Goal: Information Seeking & Learning: Stay updated

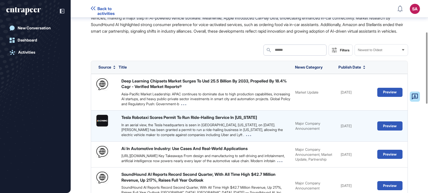
scroll to position [103, 0]
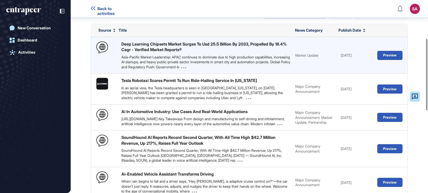
click at [149, 62] on div "Asia-Pacific Market Leadership: APAC continues to dominate due to high producti…" at bounding box center [205, 62] width 169 height 15
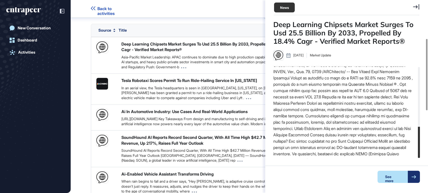
scroll to position [177, 0]
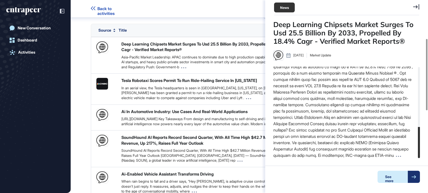
click at [399, 175] on div "See more" at bounding box center [393, 176] width 30 height 12
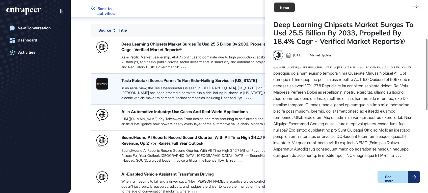
click at [176, 91] on div "Tesla Robotaxi Scores Permit To Run Ride-Hailing Service In Texas In an aerial …" at bounding box center [205, 88] width 169 height 22
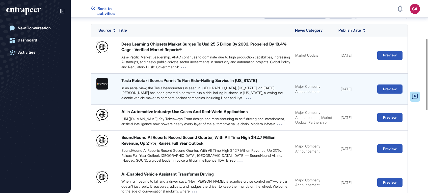
click at [135, 90] on div "Tesla Robotaxi Scores Permit To Run Ride-Hailing Service In Texas In an aerial …" at bounding box center [205, 88] width 169 height 22
click at [384, 93] on button "Preview" at bounding box center [389, 88] width 25 height 9
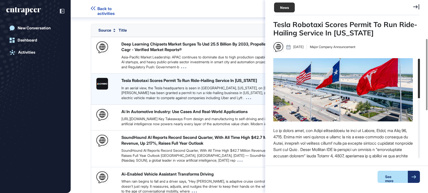
scroll to position [2, 0]
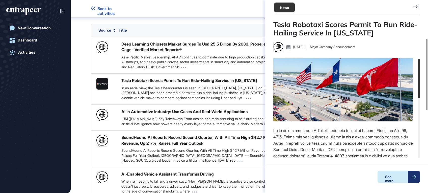
click at [417, 177] on div at bounding box center [414, 176] width 12 height 12
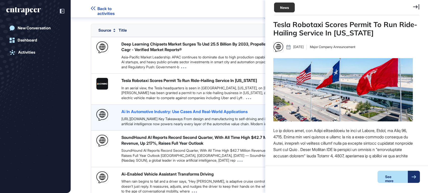
click at [167, 114] on div "Ai In Automotive Industry: Use Cases And Real-World Applications" at bounding box center [184, 112] width 126 height 6
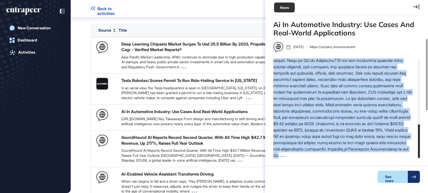
scroll to position [196, 0]
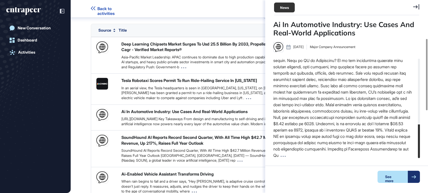
drag, startPoint x: 276, startPoint y: 102, endPoint x: 401, endPoint y: 159, distance: 137.4
click at [401, 159] on div "Ai In Automotive Industry: Use Cases And Real-World Applications Aug 08, 2025 M…" at bounding box center [346, 103] width 147 height 167
drag, startPoint x: 401, startPoint y: 159, endPoint x: 397, endPoint y: 173, distance: 14.9
click at [397, 173] on div "See more" at bounding box center [393, 176] width 30 height 12
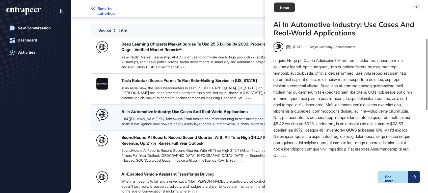
click at [178, 113] on div "Ai In Automotive Industry: Use Cases And Real-World Applications https://acropo…" at bounding box center [249, 117] width 317 height 26
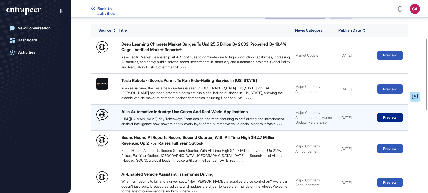
click at [385, 122] on button "Preview" at bounding box center [389, 117] width 25 height 9
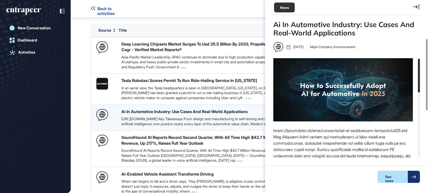
scroll to position [2, 0]
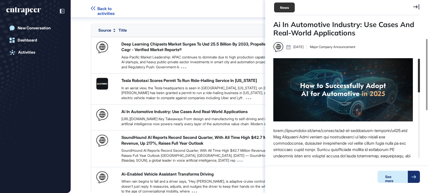
click at [395, 177] on div "See more" at bounding box center [393, 176] width 30 height 12
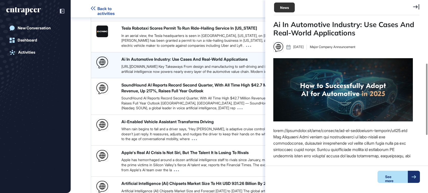
scroll to position [171, 0]
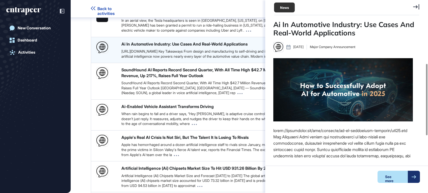
click at [208, 90] on div "SoundHound AI Reports Record Second Quarter, With All Time High $42.7 Million R…" at bounding box center [205, 81] width 169 height 28
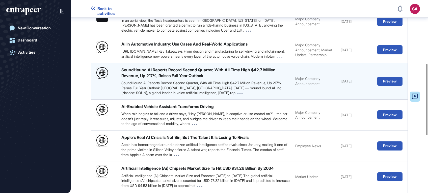
click at [206, 95] on div "SoundHound AI Reports Record Second Quarter, With All Time High $42.7 Million R…" at bounding box center [205, 87] width 169 height 15
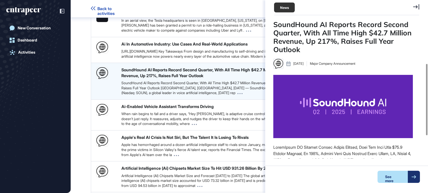
scroll to position [2, 0]
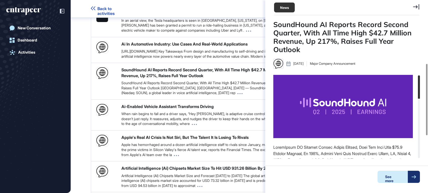
click at [387, 176] on div "See more" at bounding box center [393, 176] width 30 height 12
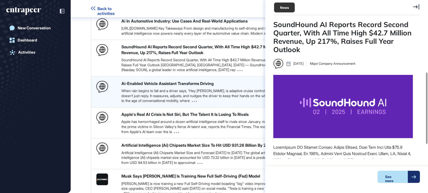
scroll to position [204, 0]
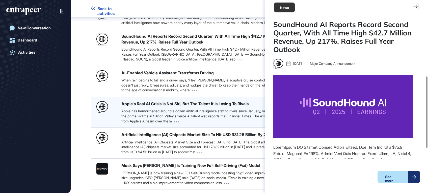
click at [206, 123] on div "Apple has hemorrhaged around a dozen artificial intelligence staff to rivals si…" at bounding box center [205, 115] width 169 height 15
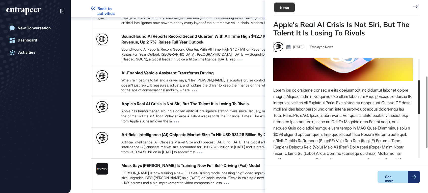
scroll to position [67, 0]
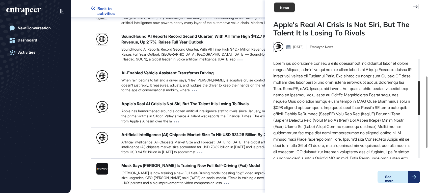
click at [390, 180] on div "See more" at bounding box center [393, 176] width 30 height 12
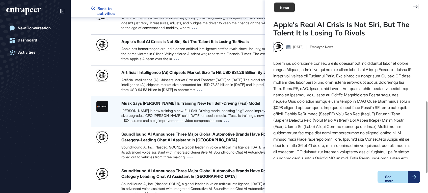
scroll to position [272, 0]
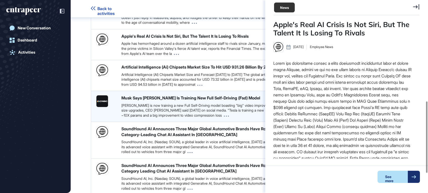
click at [162, 118] on div "Tesla is now training a new Full Self-Driving model boasting "big" video improv…" at bounding box center [205, 110] width 169 height 15
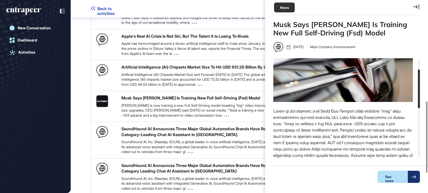
scroll to position [34, 0]
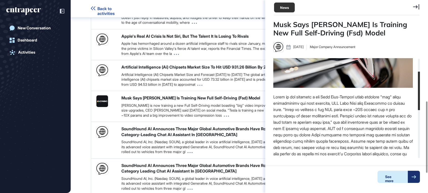
click at [387, 179] on div "See more" at bounding box center [393, 176] width 30 height 12
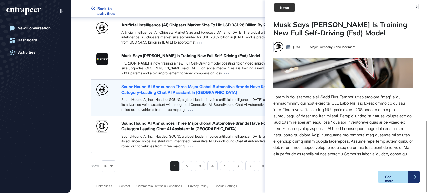
scroll to position [325, 0]
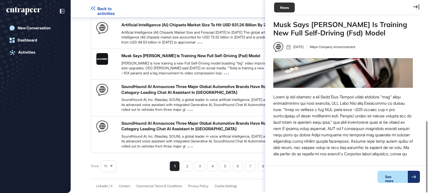
click at [233, 165] on li "2" at bounding box center [238, 166] width 10 height 10
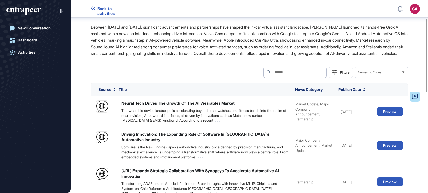
scroll to position [78, 0]
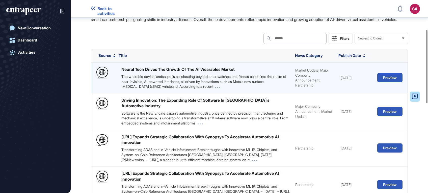
click at [160, 93] on div "Neural Tech Drives The Growth Of The AI Wearables Market The wearable device la…" at bounding box center [249, 77] width 317 height 31
click at [171, 88] on div "The wearable device landscape is accelerating beyond smartwatches and fitness b…" at bounding box center [205, 81] width 169 height 15
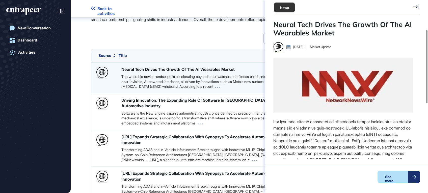
scroll to position [2, 0]
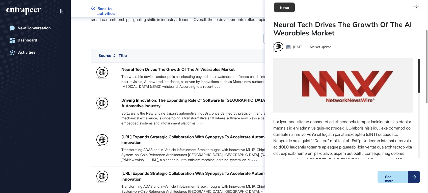
click at [274, 66] on img at bounding box center [343, 85] width 140 height 54
click at [389, 173] on div "See more" at bounding box center [393, 176] width 30 height 12
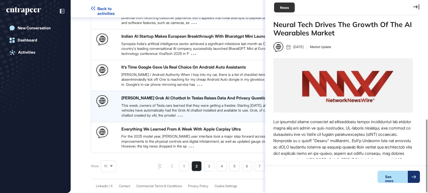
scroll to position [314, 0]
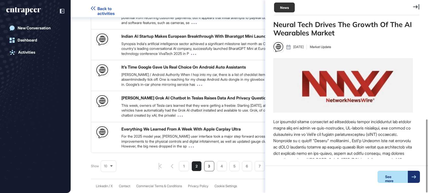
click at [280, 169] on li "3" at bounding box center [285, 166] width 10 height 10
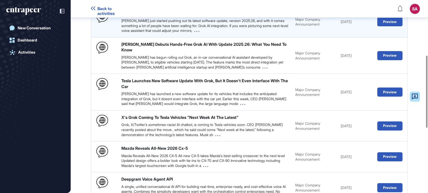
scroll to position [145, 0]
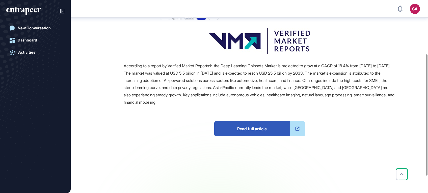
scroll to position [79, 0]
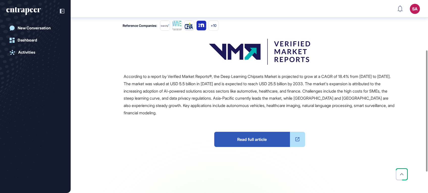
click at [299, 138] on icon at bounding box center [297, 139] width 4 height 4
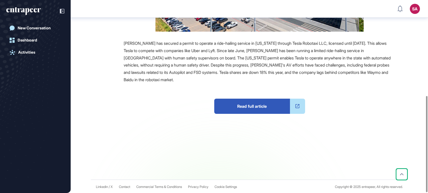
scroll to position [192, 0]
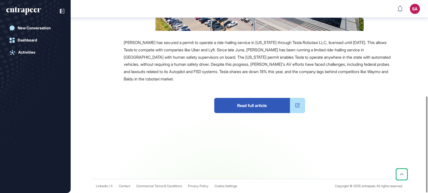
click at [297, 106] on icon at bounding box center [298, 105] width 6 height 6
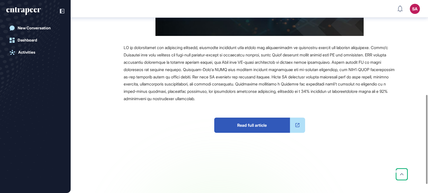
scroll to position [204, 0]
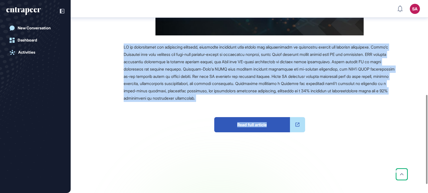
drag, startPoint x: 124, startPoint y: 45, endPoint x: 337, endPoint y: 104, distance: 221.0
click at [337, 104] on div "Read full article" at bounding box center [260, 97] width 272 height 109
drag, startPoint x: 337, startPoint y: 104, endPoint x: 306, endPoint y: 93, distance: 32.8
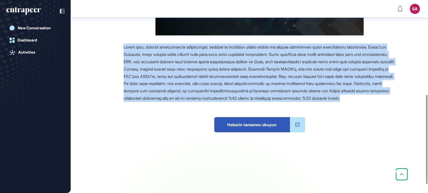
click at [154, 114] on div "Haberin tamamını okuyun" at bounding box center [260, 127] width 272 height 50
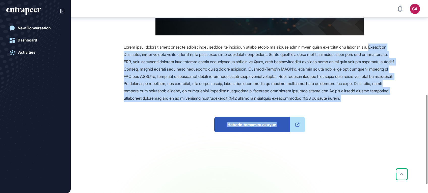
drag, startPoint x: 136, startPoint y: 55, endPoint x: 366, endPoint y: 102, distance: 235.0
click at [366, 102] on div "Source Reference Companies +2 Haberin tamamını okuyun" at bounding box center [244, 50] width 304 height 296
click at [178, 145] on div "Haberin tamamını okuyun" at bounding box center [260, 127] width 272 height 50
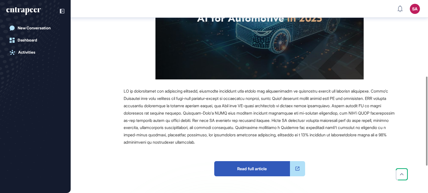
scroll to position [171, 0]
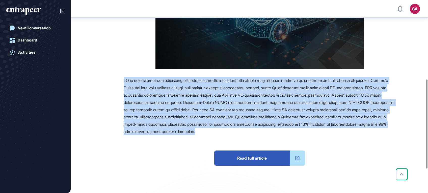
drag, startPoint x: 125, startPoint y: 79, endPoint x: 317, endPoint y: 130, distance: 199.0
click at [317, 130] on div "Source Reference Companies +2 Read full article" at bounding box center [244, 83] width 304 height 296
drag, startPoint x: 317, startPoint y: 130, endPoint x: 294, endPoint y: 119, distance: 25.2
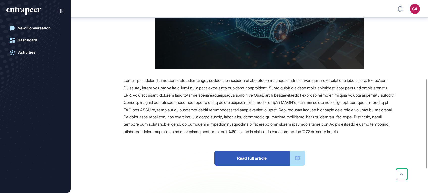
click at [106, 99] on div "Source Reference Companies +2 Read full article" at bounding box center [244, 83] width 304 height 296
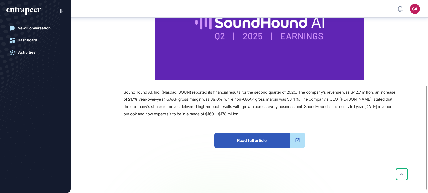
scroll to position [164, 0]
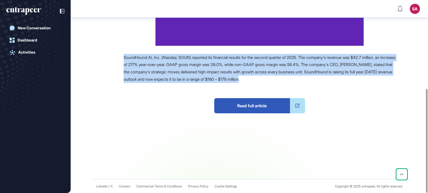
drag, startPoint x: 137, startPoint y: 59, endPoint x: 342, endPoint y: 80, distance: 205.4
click at [342, 80] on div "SoundHound AI, Inc. (Nasdaq: SOUN) reported its financial results for the secon…" at bounding box center [260, 68] width 272 height 29
drag, startPoint x: 342, startPoint y: 80, endPoint x: 291, endPoint y: 66, distance: 52.8
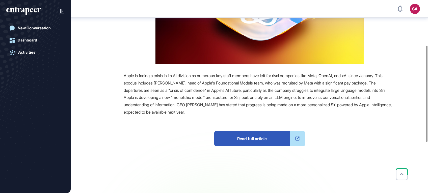
scroll to position [192, 0]
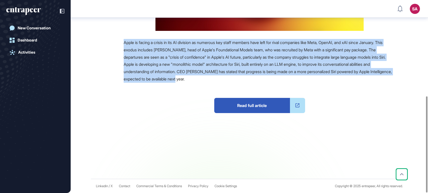
drag, startPoint x: 125, startPoint y: 41, endPoint x: 266, endPoint y: 78, distance: 145.3
click at [266, 78] on div "Apple is facing a crisis in its AI division as numerous key staff members have …" at bounding box center [260, 61] width 272 height 44
drag, startPoint x: 266, startPoint y: 78, endPoint x: 228, endPoint y: 70, distance: 37.9
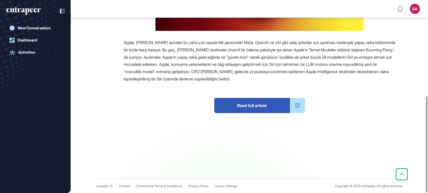
click at [141, 96] on div "Read full article" at bounding box center [260, 108] width 272 height 50
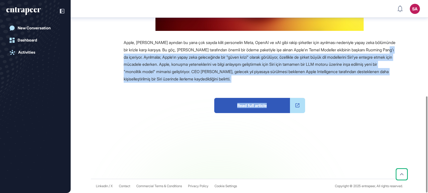
drag, startPoint x: 148, startPoint y: 60, endPoint x: 275, endPoint y: 84, distance: 129.2
click at [275, 84] on div "Apple, Ocak ayından bu yana çok sayıda kilit personelin Meta, OpenAI ve xAI gib…" at bounding box center [260, 86] width 272 height 94
drag, startPoint x: 275, startPoint y: 84, endPoint x: 231, endPoint y: 83, distance: 43.9
click at [235, 84] on div "Read full article" at bounding box center [260, 108] width 272 height 50
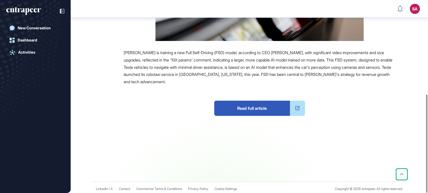
scroll to position [184, 0]
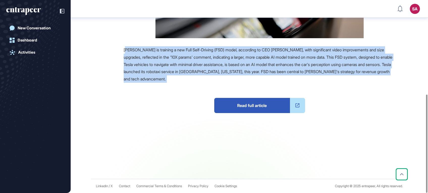
drag, startPoint x: 126, startPoint y: 50, endPoint x: 167, endPoint y: 82, distance: 52.3
click at [167, 82] on div "Tesla is training a new Full Self-Driving (FSD) model, according to CEO Elon Mu…" at bounding box center [260, 89] width 272 height 87
drag, startPoint x: 167, startPoint y: 82, endPoint x: 154, endPoint y: 62, distance: 24.0
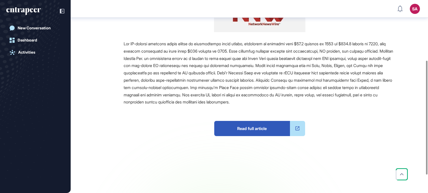
scroll to position [98, 0]
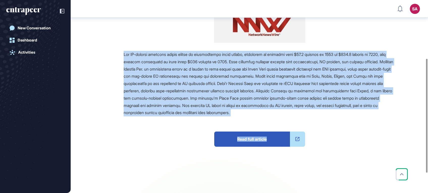
drag, startPoint x: 123, startPoint y: 53, endPoint x: 351, endPoint y: 118, distance: 237.1
click at [351, 118] on div "Source Reference Companies +2 Read full article" at bounding box center [244, 109] width 304 height 205
drag, startPoint x: 351, startPoint y: 118, endPoint x: 299, endPoint y: 101, distance: 54.5
